Goal: Task Accomplishment & Management: Manage account settings

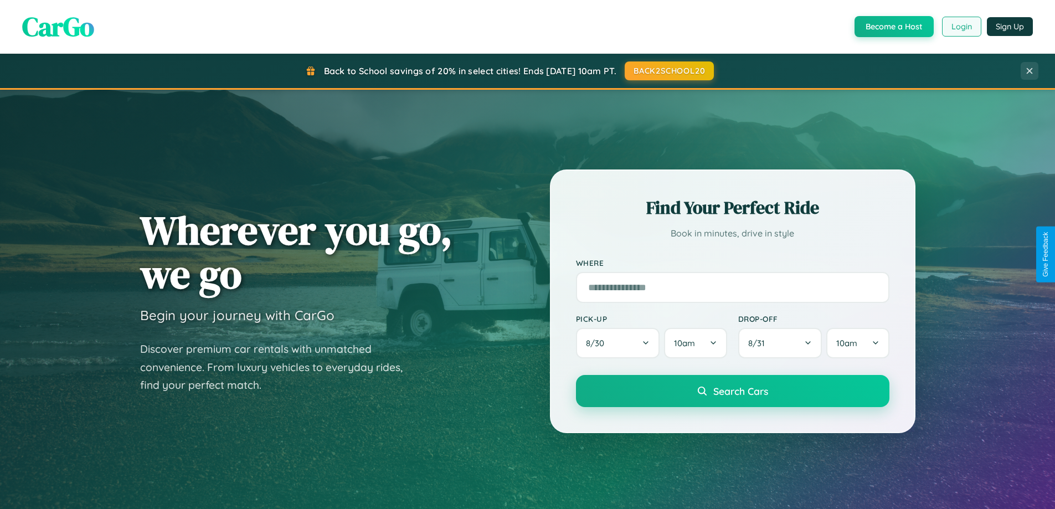
click at [961, 27] on button "Login" at bounding box center [961, 27] width 39 height 20
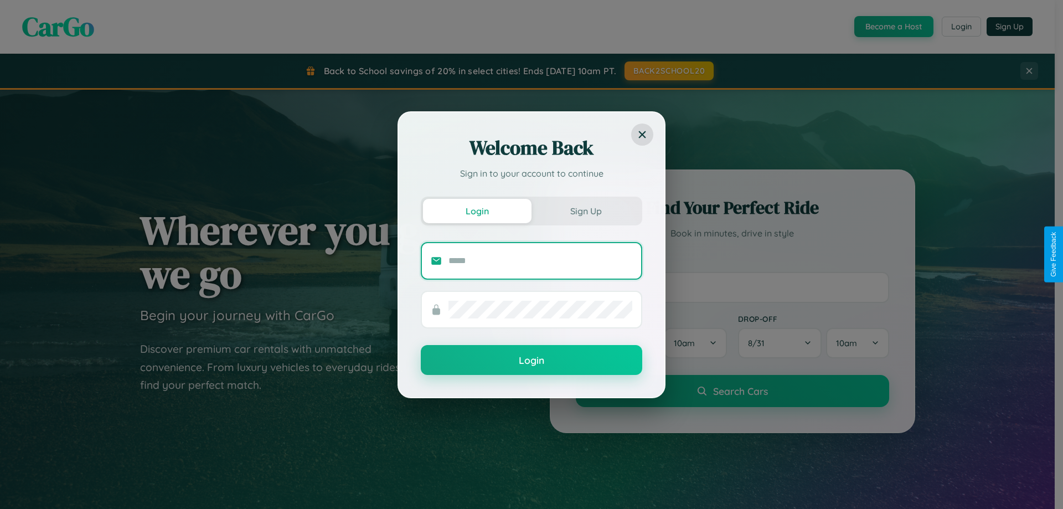
click at [541, 260] on input "text" at bounding box center [541, 261] width 184 height 18
type input "**********"
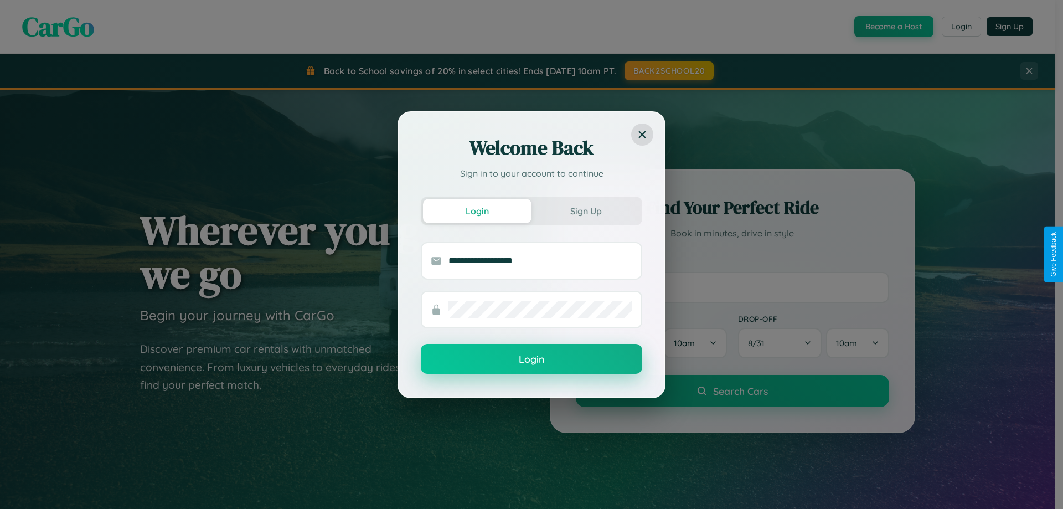
click at [532, 359] on button "Login" at bounding box center [532, 359] width 222 height 30
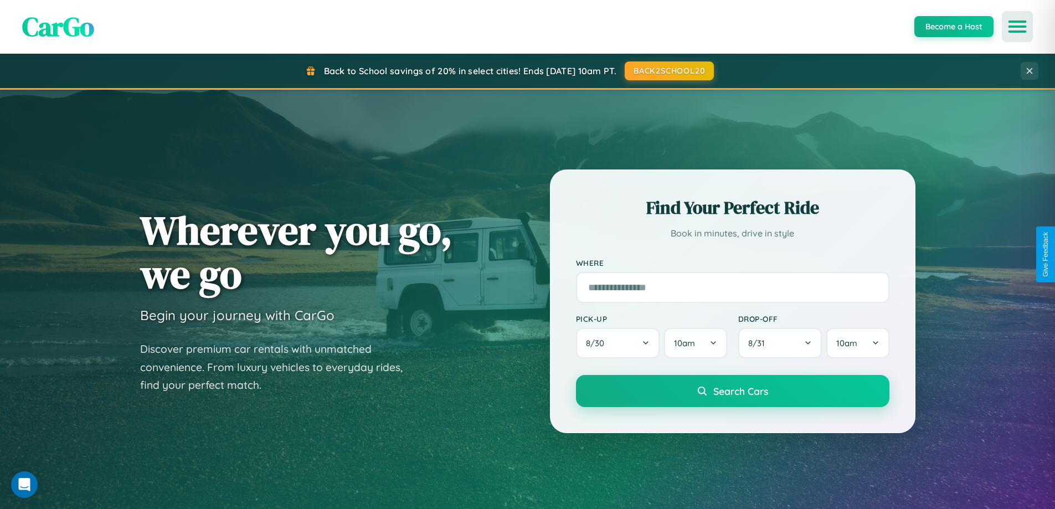
click at [1017, 27] on icon "Open menu" at bounding box center [1018, 27] width 16 height 10
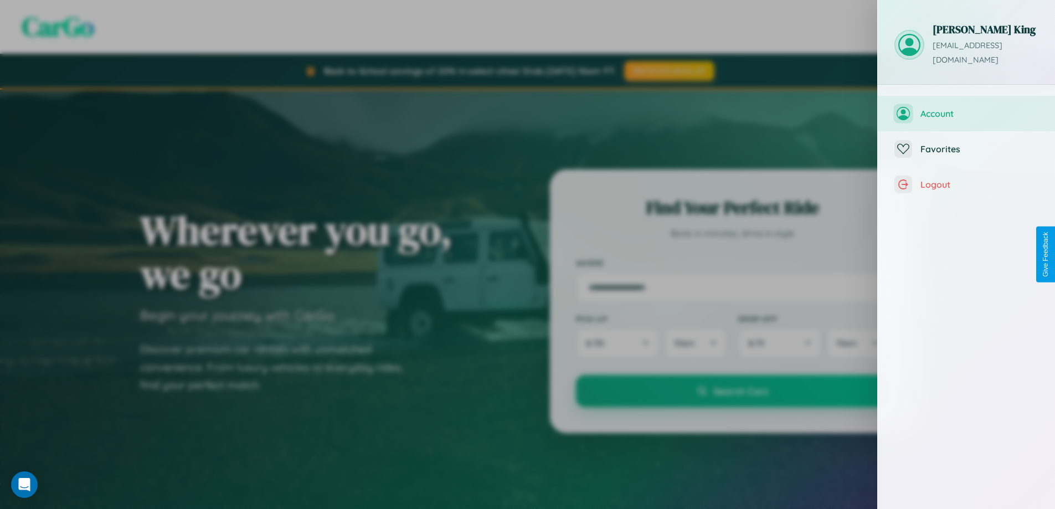
click at [966, 108] on span "Account" at bounding box center [979, 113] width 118 height 11
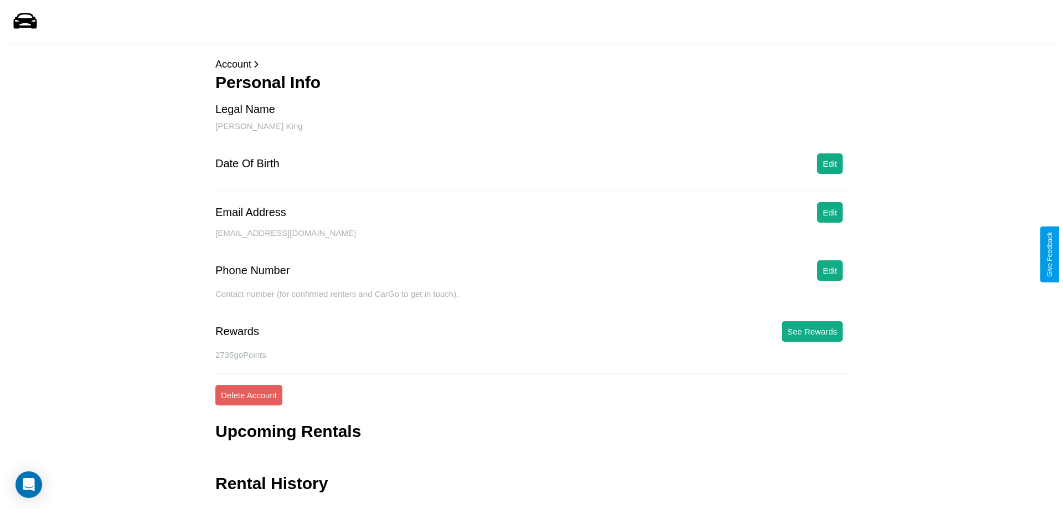
scroll to position [27, 0]
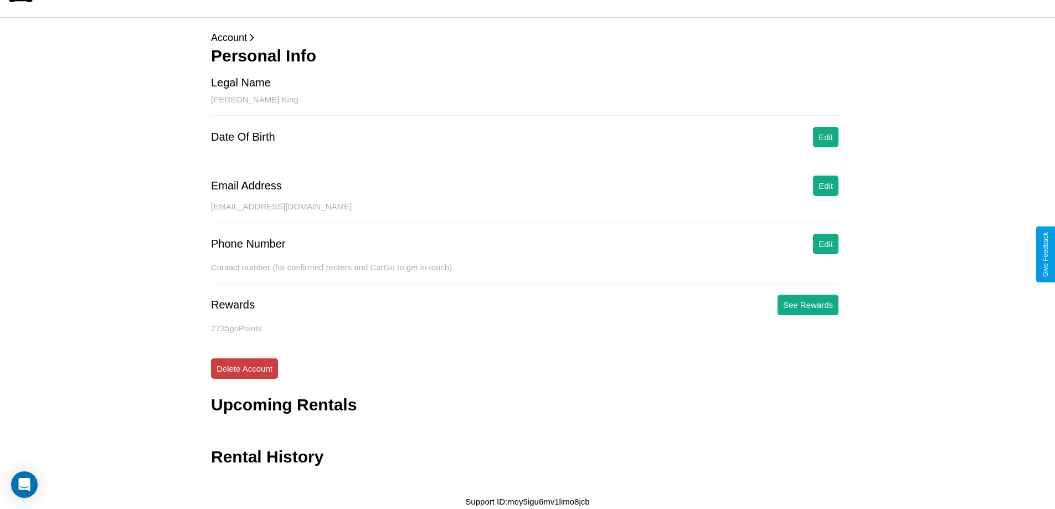
click at [244, 368] on button "Delete Account" at bounding box center [244, 368] width 67 height 20
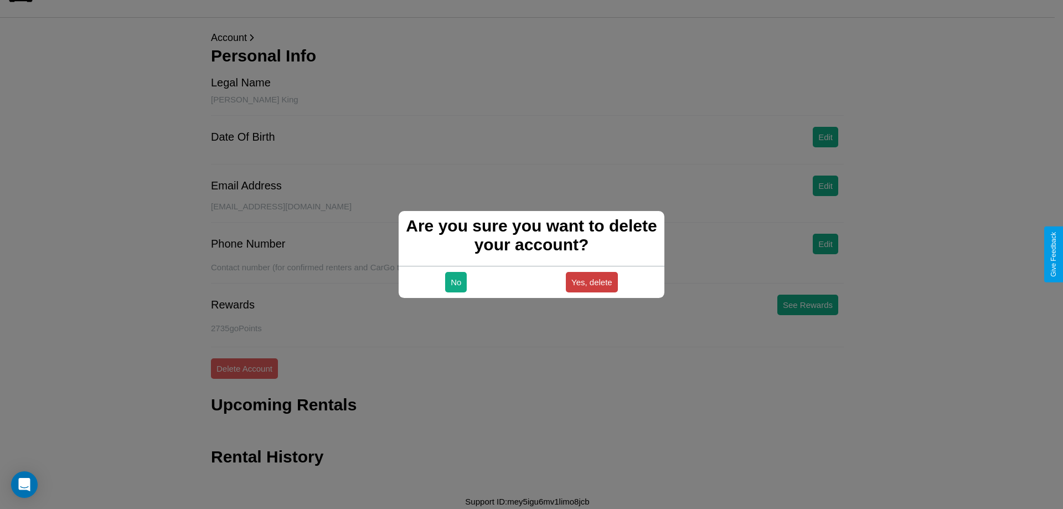
click at [591, 282] on button "Yes, delete" at bounding box center [592, 282] width 52 height 20
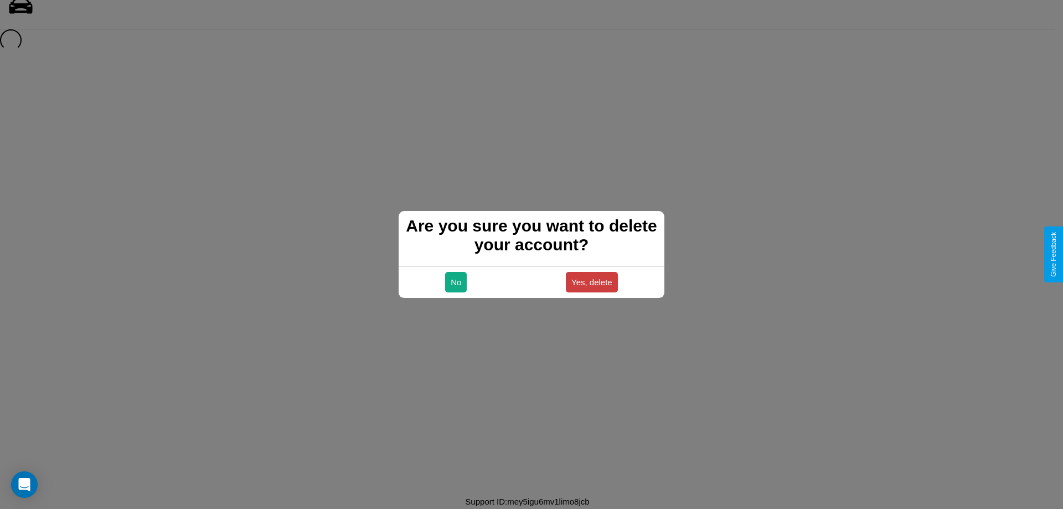
scroll to position [15, 0]
